Goal: Task Accomplishment & Management: Use online tool/utility

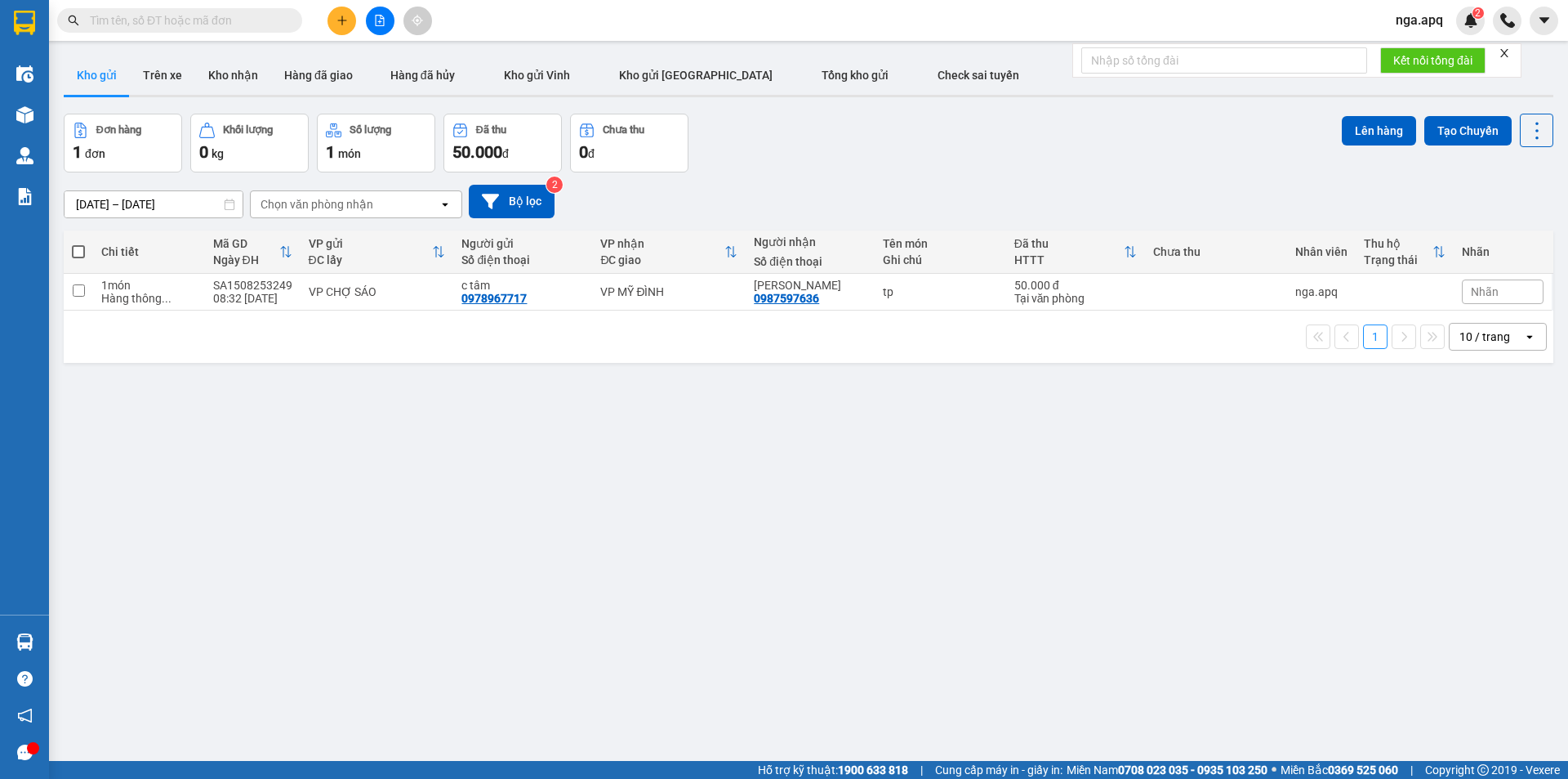
click at [1473, 314] on div "1 10 / trang open" at bounding box center [808, 337] width 1490 height 53
click at [694, 292] on div "VP MỸ ĐÌNH" at bounding box center [668, 292] width 137 height 13
checkbox input "true"
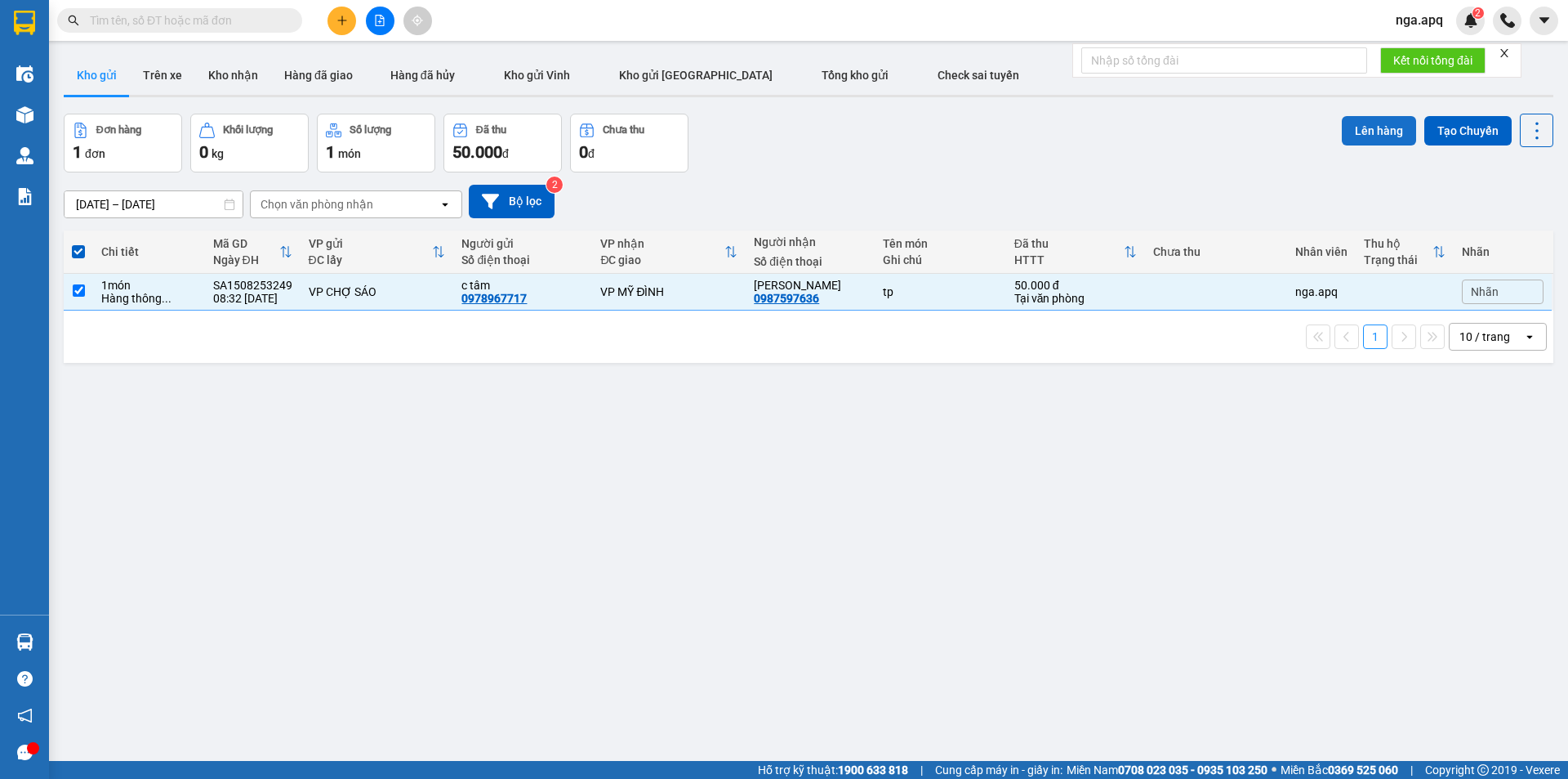
click at [1370, 118] on button "Lên hàng" at bounding box center [1380, 131] width 74 height 30
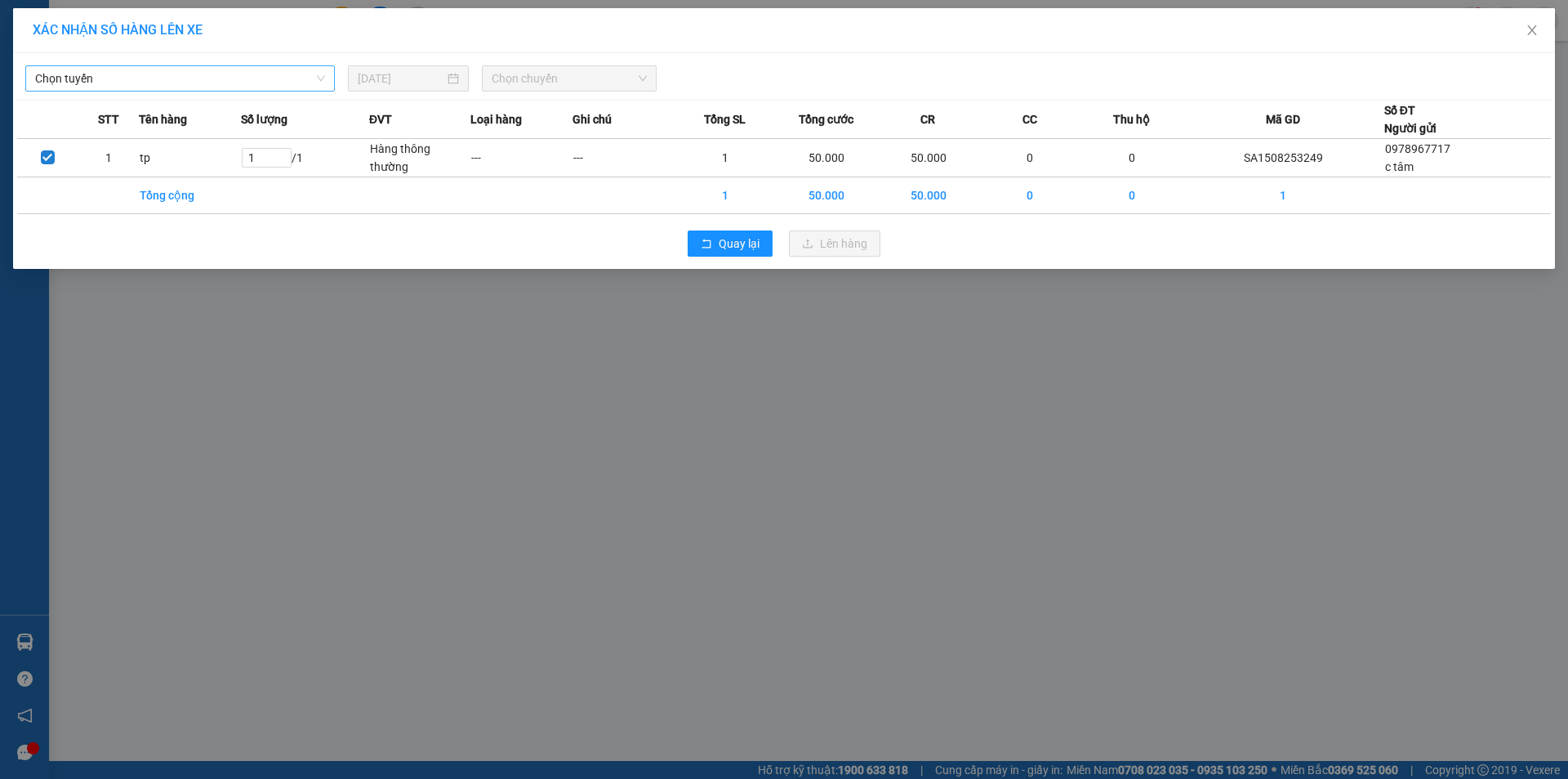
click at [196, 85] on span "Chọn tuyến" at bounding box center [180, 78] width 290 height 25
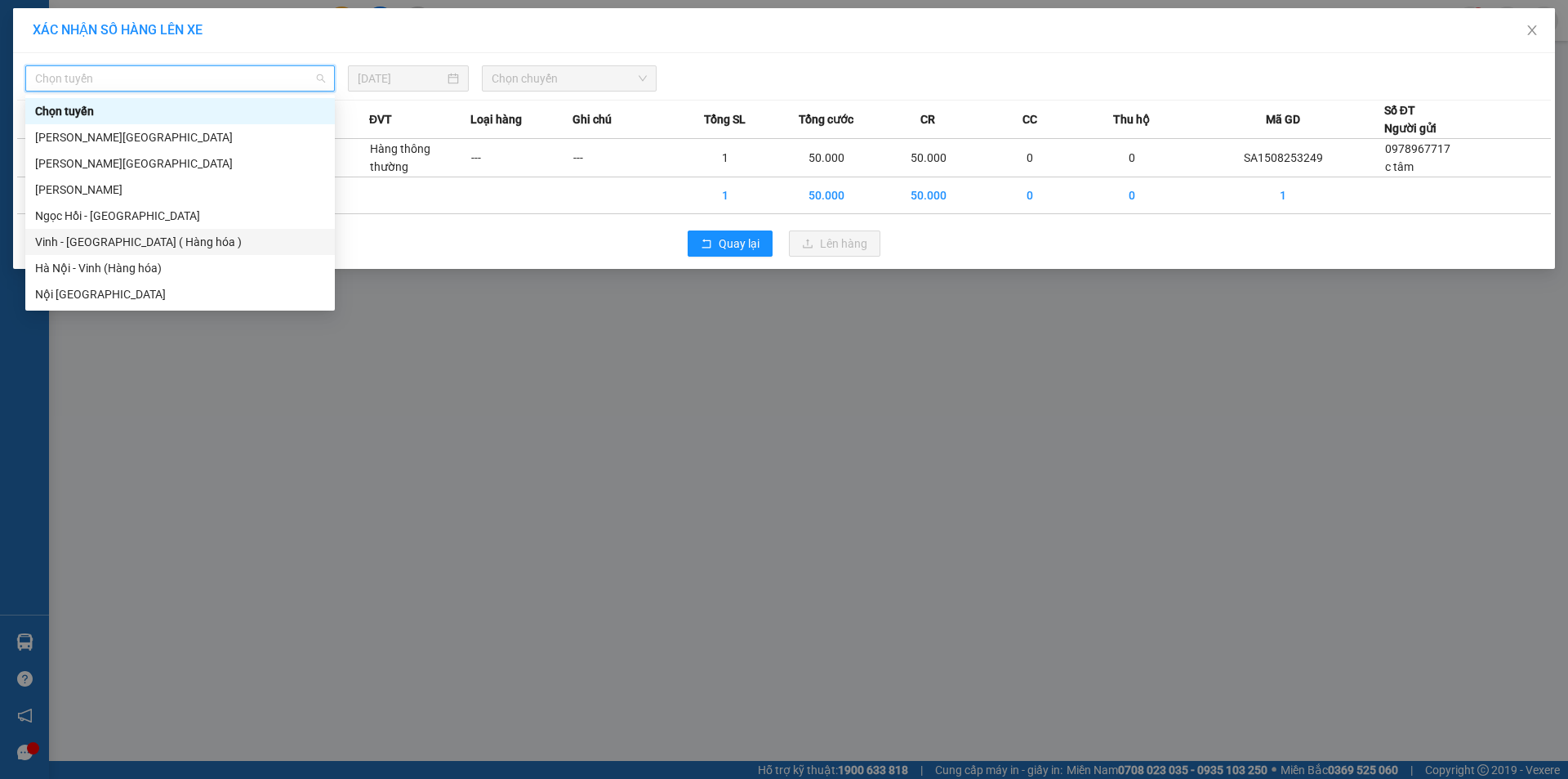
click at [216, 236] on div "Vinh - [GEOGRAPHIC_DATA] ( Hàng hóa )" at bounding box center [180, 242] width 290 height 18
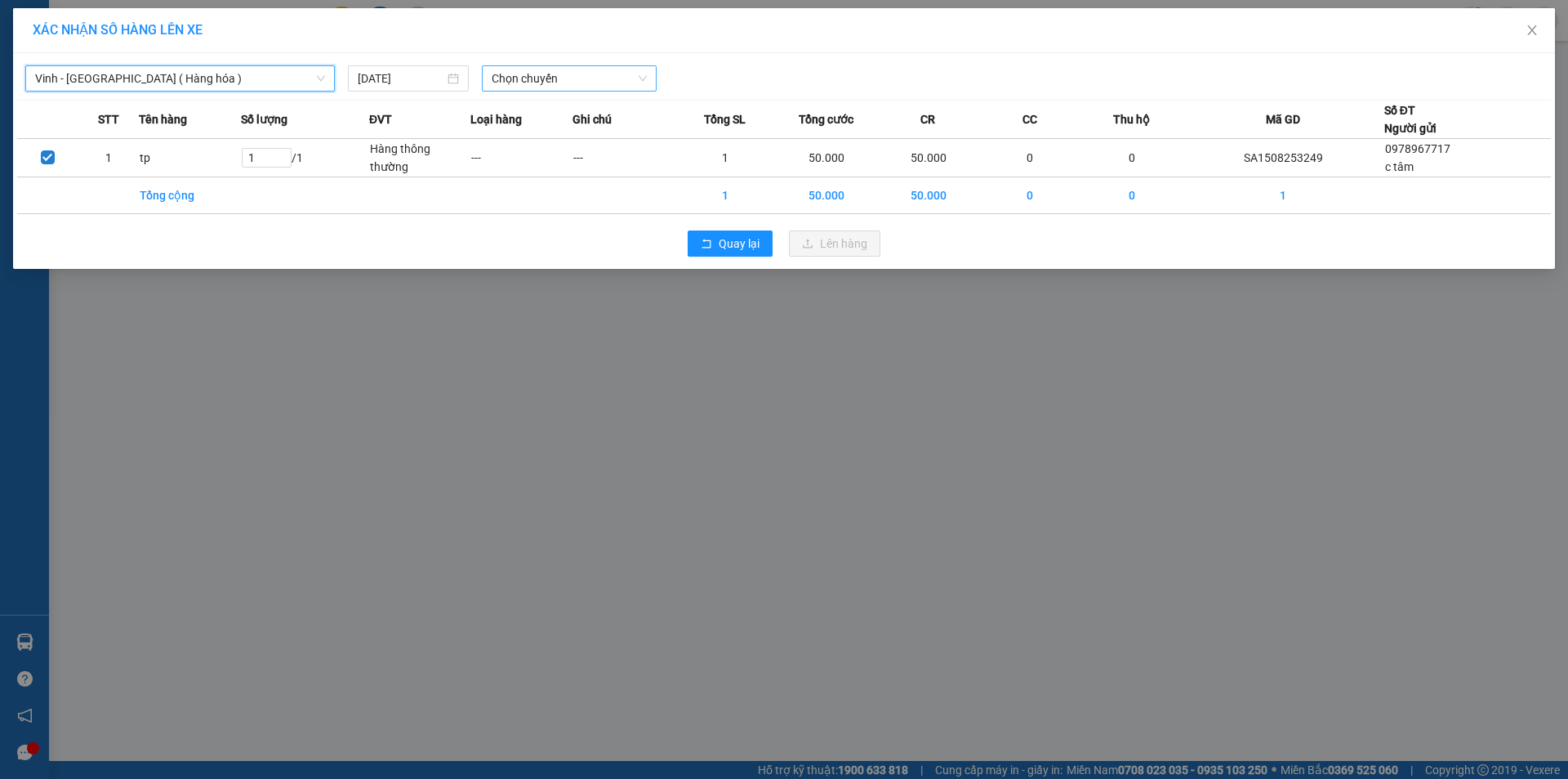
click at [570, 77] on span "Chọn chuyến" at bounding box center [569, 78] width 156 height 25
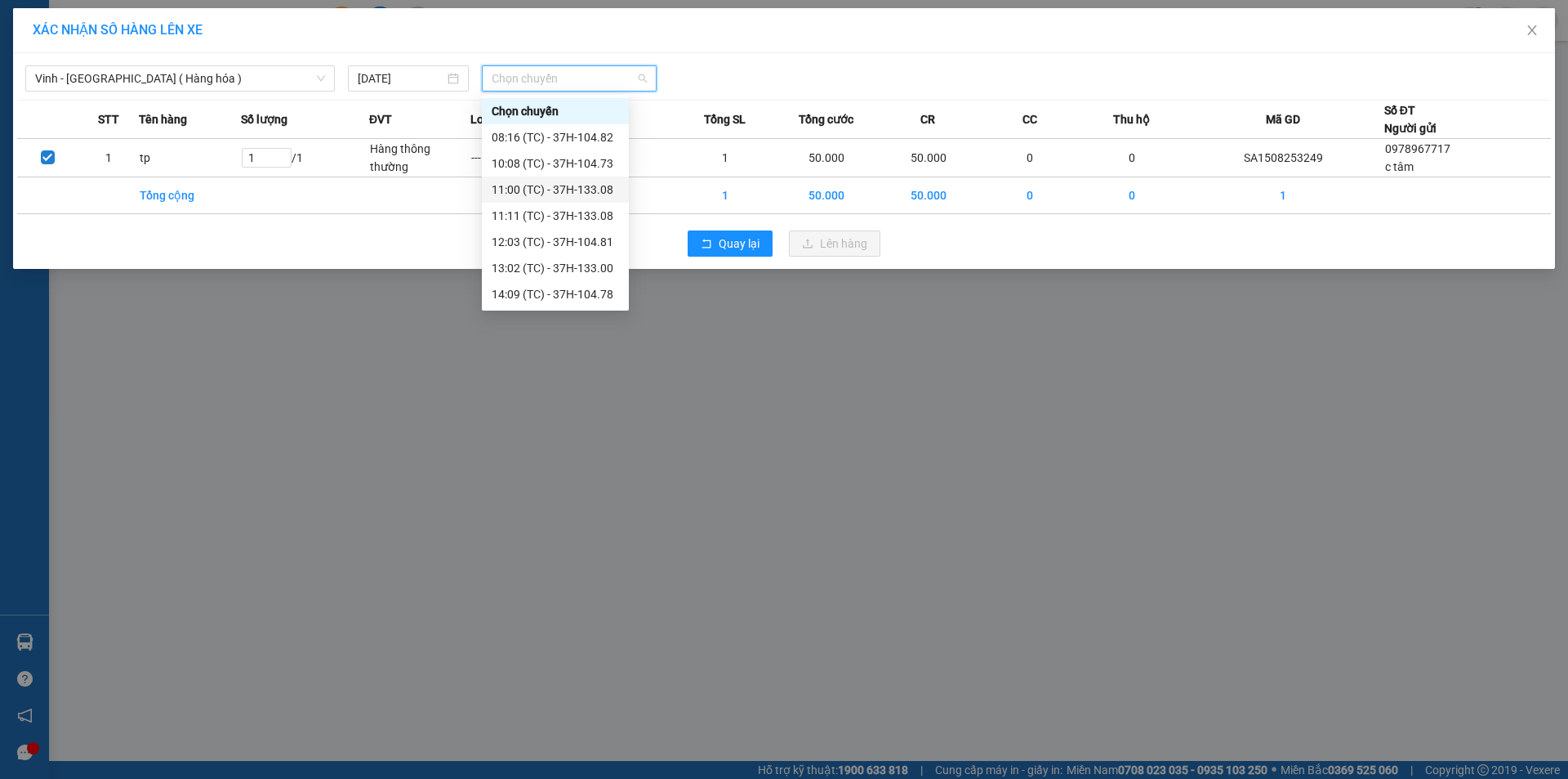
click at [573, 193] on div "11:00 (TC) - 37H-133.08" at bounding box center [555, 189] width 128 height 18
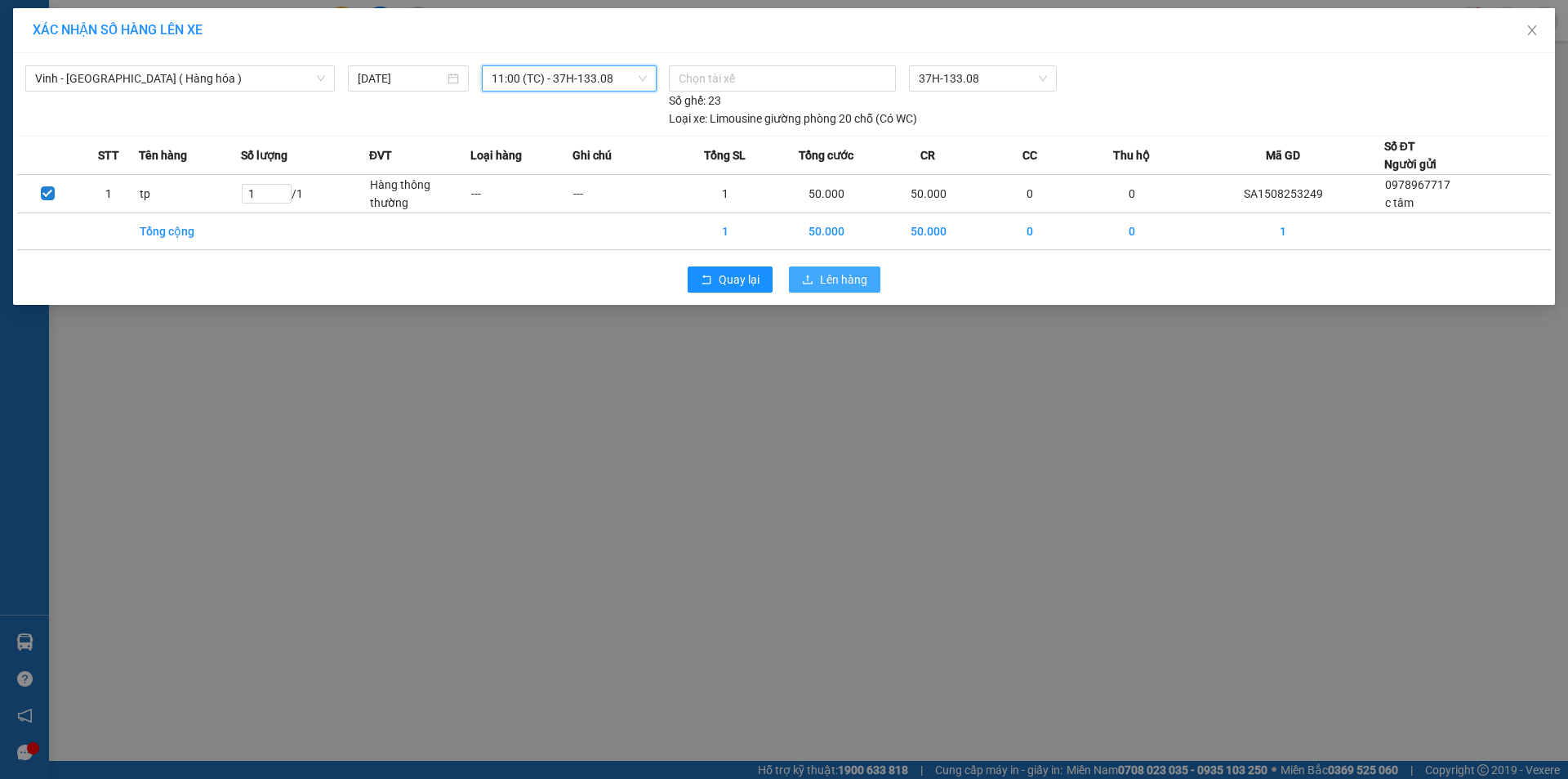
click at [823, 279] on span "Lên hàng" at bounding box center [844, 279] width 48 height 18
